Goal: Go to known website: Access a specific website the user already knows

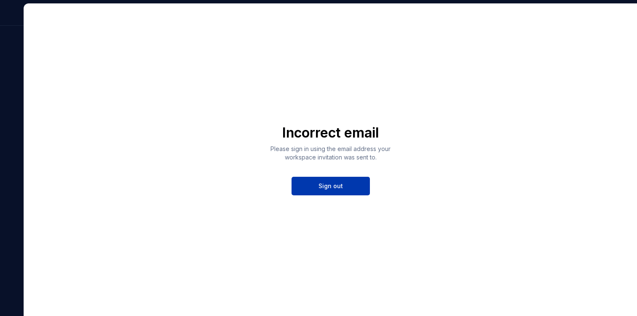
click at [326, 181] on button "Sign out" at bounding box center [331, 186] width 78 height 19
